Goal: Find specific page/section: Find specific page/section

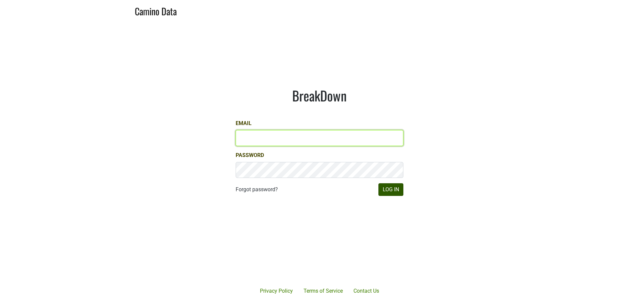
type input "[PERSON_NAME][EMAIL_ADDRESS][DOMAIN_NAME]"
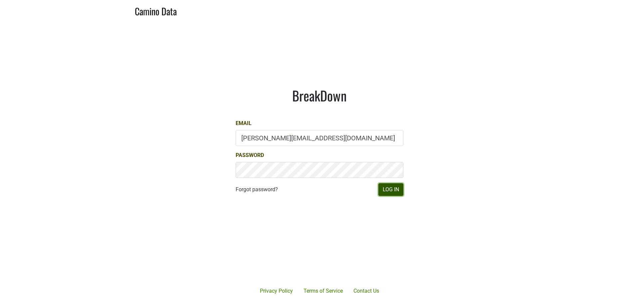
click at [396, 188] on button "Log In" at bounding box center [391, 189] width 25 height 13
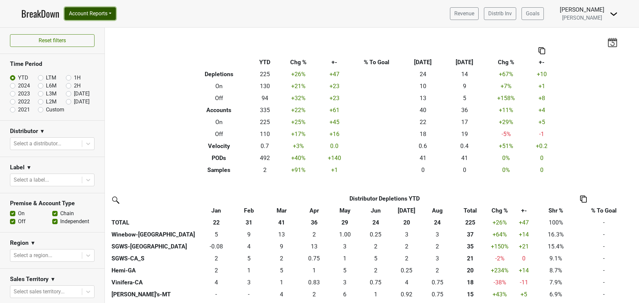
click at [112, 12] on button "Account Reports" at bounding box center [90, 13] width 51 height 13
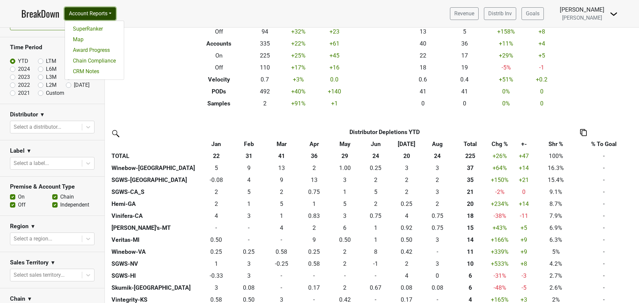
scroll to position [16, 0]
click at [85, 165] on icon at bounding box center [88, 164] width 7 height 7
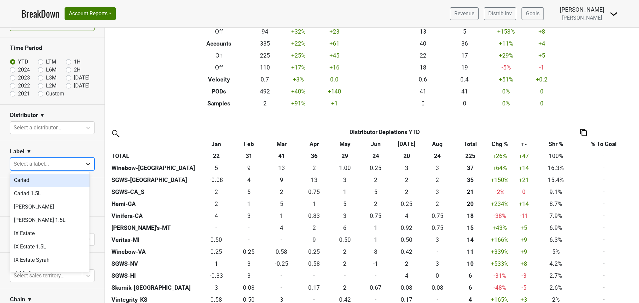
click at [85, 165] on icon at bounding box center [88, 164] width 7 height 7
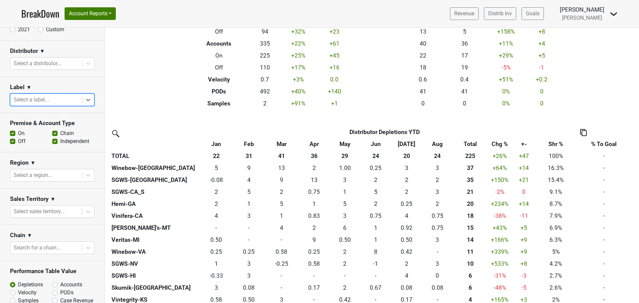
scroll to position [83, 0]
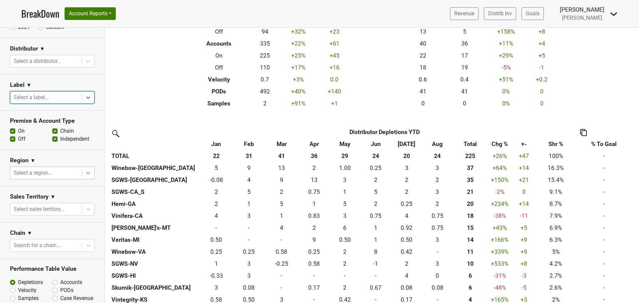
click at [86, 173] on icon at bounding box center [88, 173] width 7 height 7
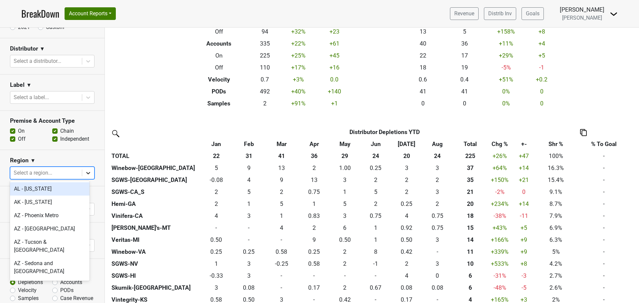
click at [86, 173] on icon at bounding box center [88, 173] width 7 height 7
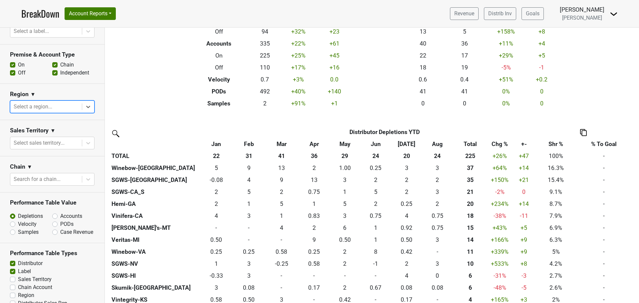
scroll to position [149, 0]
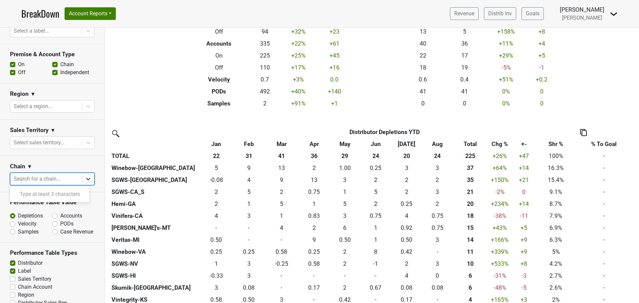
click at [85, 180] on icon at bounding box center [88, 179] width 7 height 7
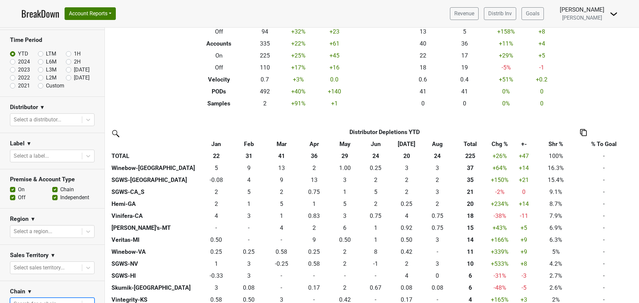
scroll to position [0, 0]
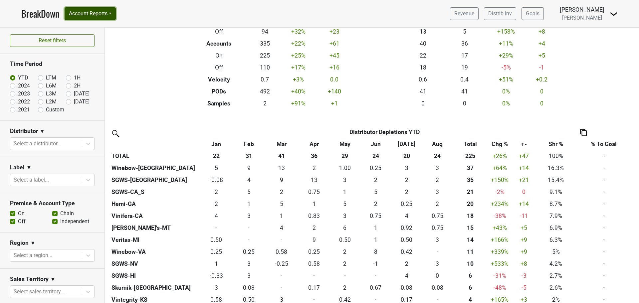
click at [112, 14] on button "Account Reports" at bounding box center [90, 13] width 51 height 13
click at [104, 26] on link "SuperRanker" at bounding box center [94, 29] width 59 height 11
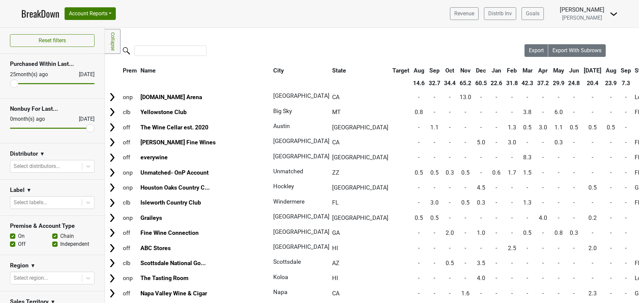
click at [150, 18] on nav "BreakDown Account Reports SuperRanker Map Award Progress Chain Compliance CRM N…" at bounding box center [319, 13] width 607 height 27
click at [104, 13] on button "Account Reports" at bounding box center [90, 13] width 51 height 13
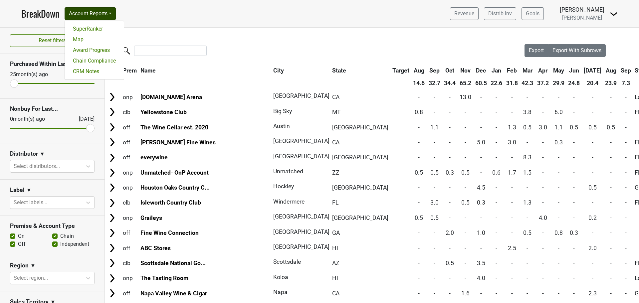
click at [357, 25] on nav "BreakDown Account Reports SuperRanker Map Award Progress Chain Compliance CRM N…" at bounding box center [319, 13] width 607 height 27
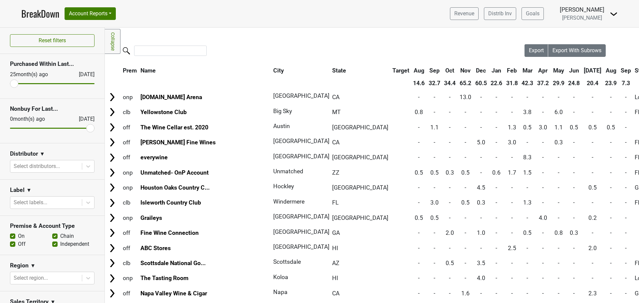
click at [615, 20] on div "Revenue Distrib Inv Goals [PERSON_NAME][GEOGRAPHIC_DATA] [GEOGRAPHIC_DATA] Logo…" at bounding box center [531, 13] width 173 height 17
click at [615, 16] on img at bounding box center [614, 14] width 8 height 8
click at [631, 16] on header "BreakDown Account Reports SuperRanker Map Award Progress Chain Compliance CRM N…" at bounding box center [319, 14] width 639 height 28
click at [32, 11] on link "BreakDown" at bounding box center [40, 14] width 38 height 14
